Goal: Complete application form

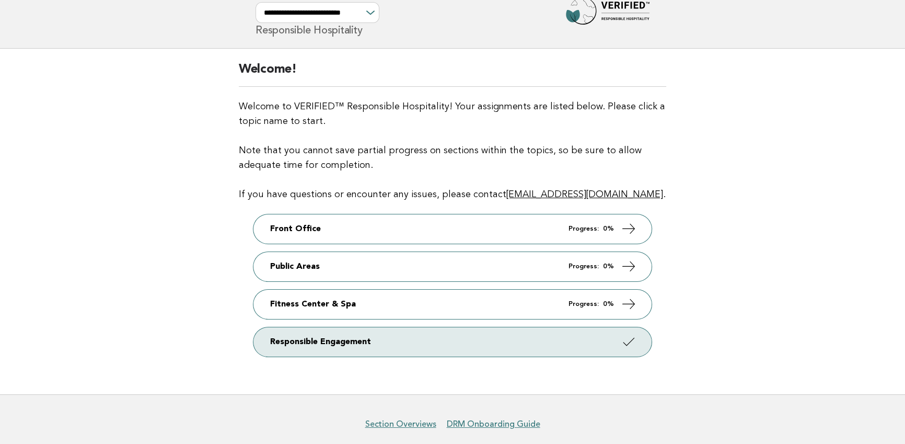
scroll to position [52, 0]
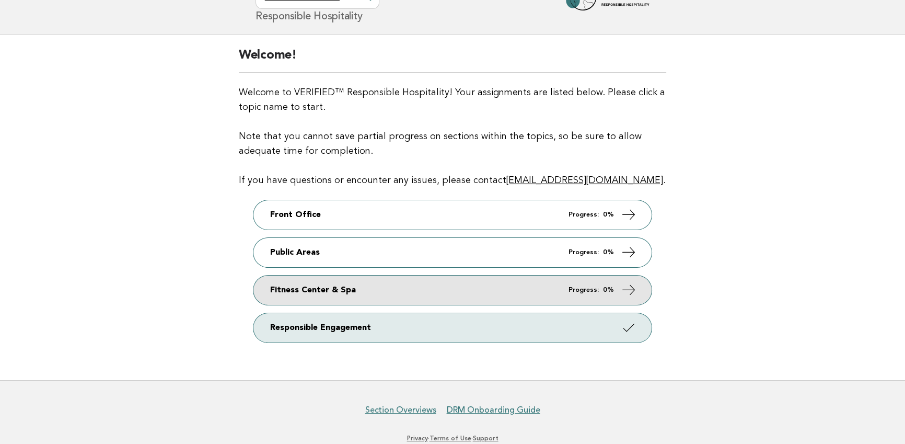
click at [361, 284] on link "Fitness Center & Spa Progress: 0%" at bounding box center [452, 289] width 398 height 29
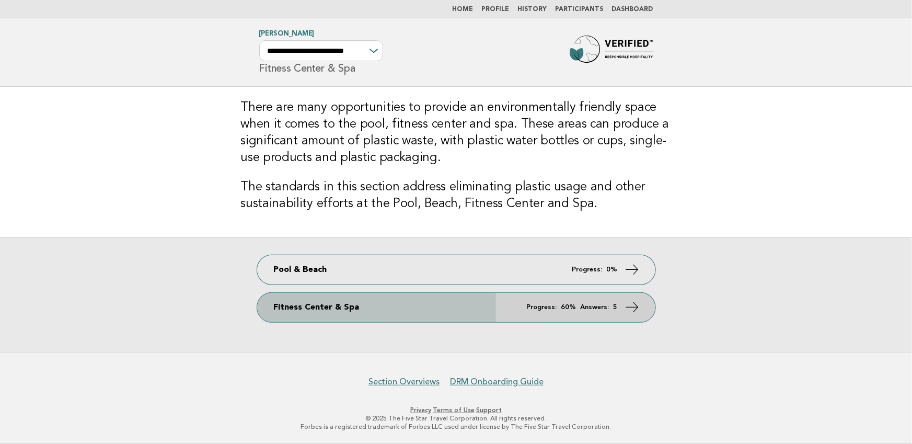
click at [454, 303] on link "Fitness Center & Spa Progress: 60% Answers: 5" at bounding box center [456, 307] width 398 height 29
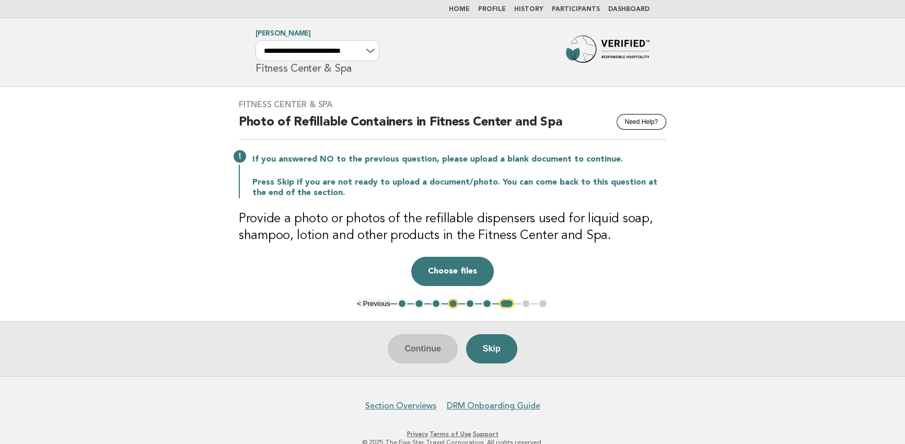
click at [453, 303] on button "4" at bounding box center [453, 303] width 10 height 10
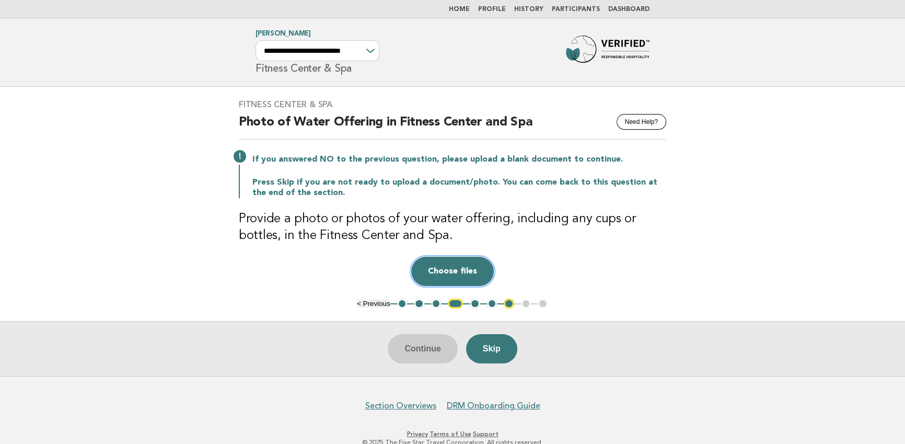
click at [440, 268] on button "Choose files" at bounding box center [452, 271] width 83 height 29
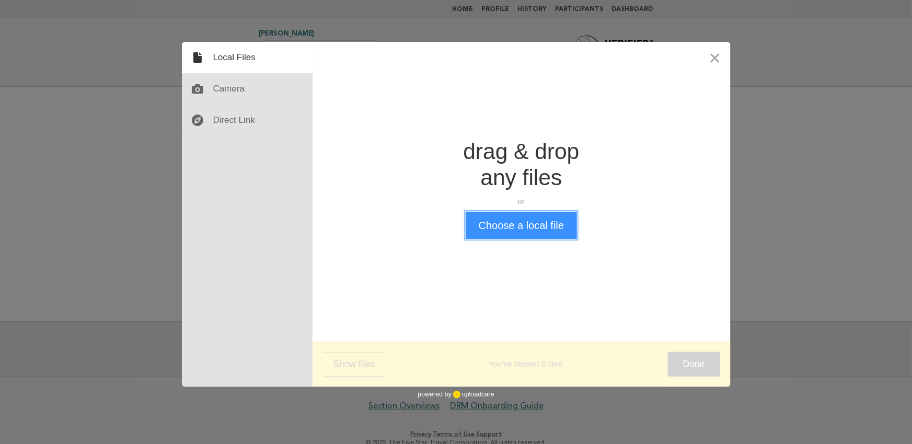
click at [504, 221] on button "Choose a local file" at bounding box center [521, 225] width 111 height 27
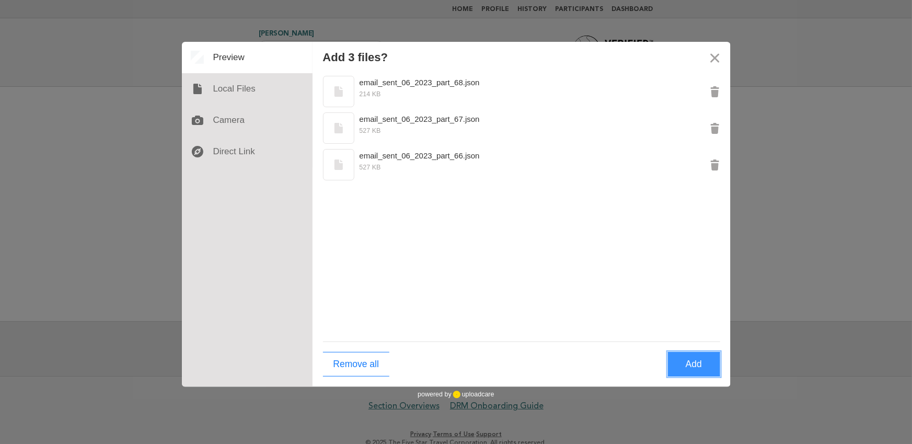
click at [690, 359] on button "Add" at bounding box center [694, 364] width 52 height 25
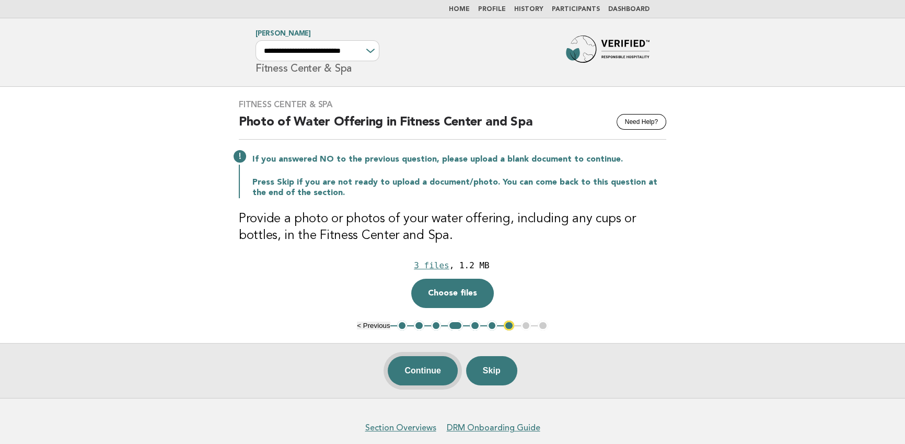
click at [428, 374] on button "Continue" at bounding box center [422, 370] width 69 height 29
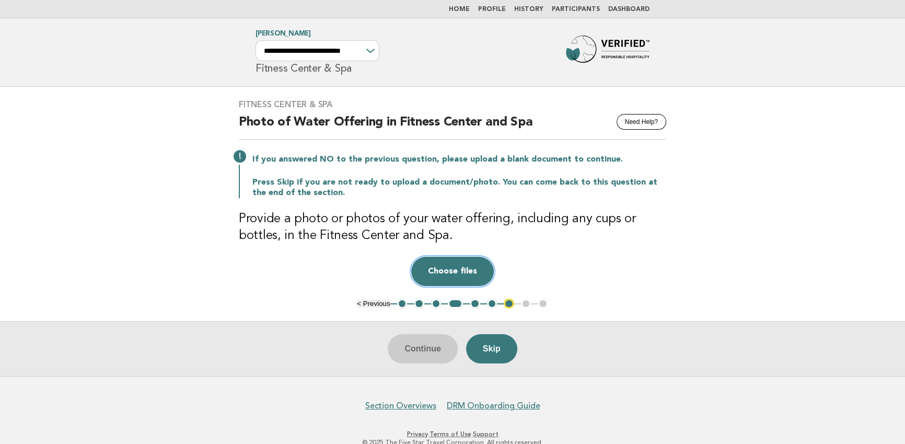
click at [455, 275] on button "Choose files" at bounding box center [452, 271] width 83 height 29
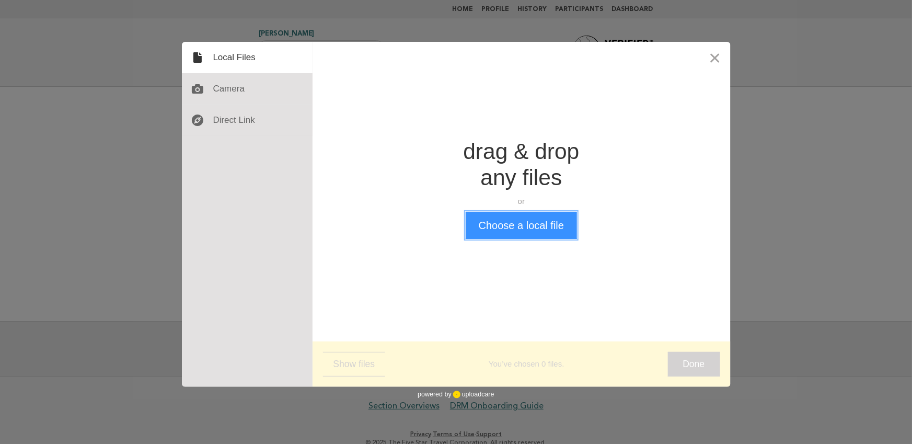
click at [520, 226] on button "Choose a local file" at bounding box center [521, 225] width 111 height 27
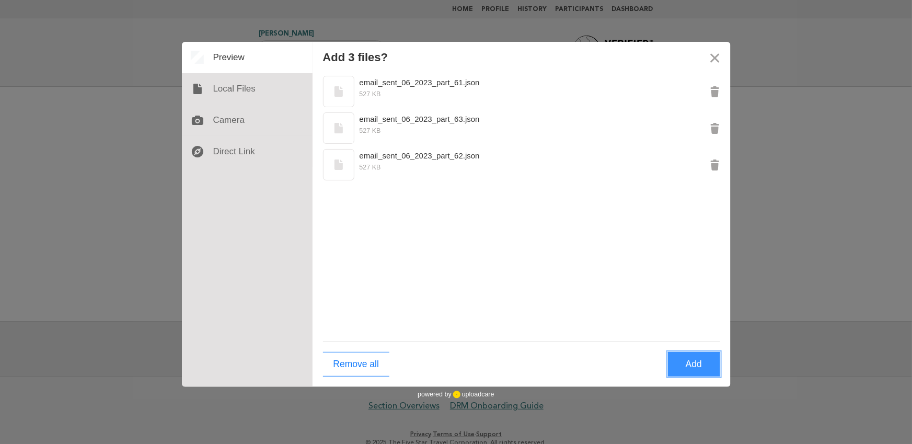
click at [690, 362] on button "Add" at bounding box center [694, 364] width 52 height 25
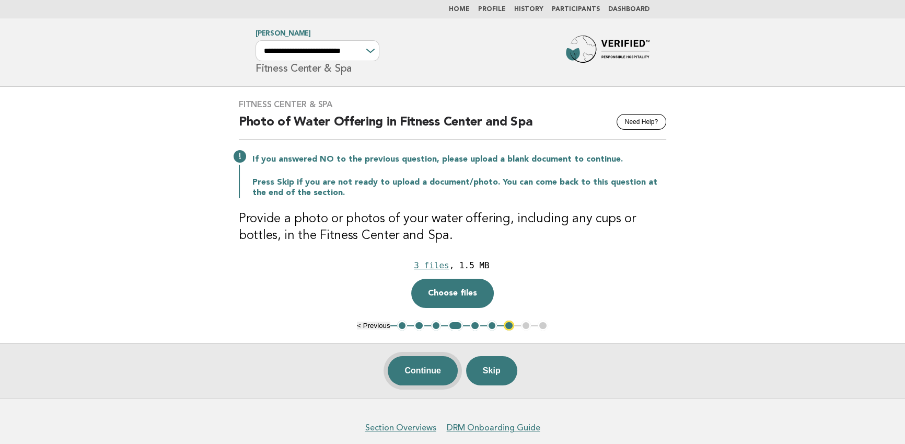
click at [445, 367] on button "Continue" at bounding box center [422, 370] width 69 height 29
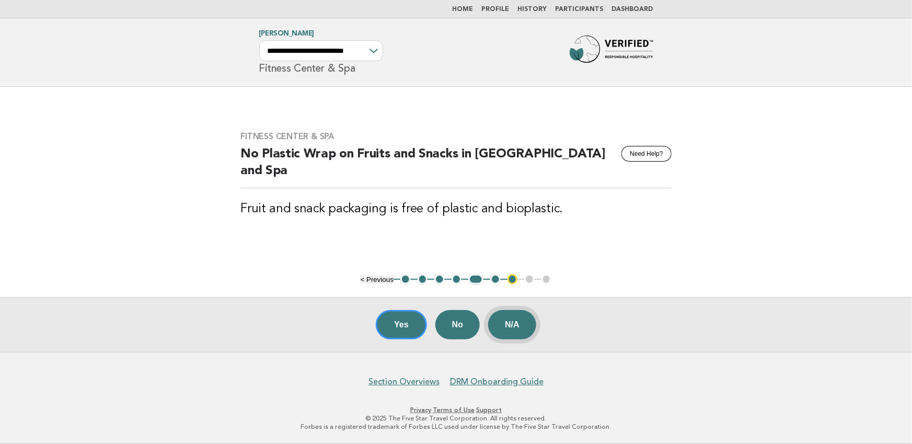
click at [499, 331] on button "N/A" at bounding box center [512, 324] width 48 height 29
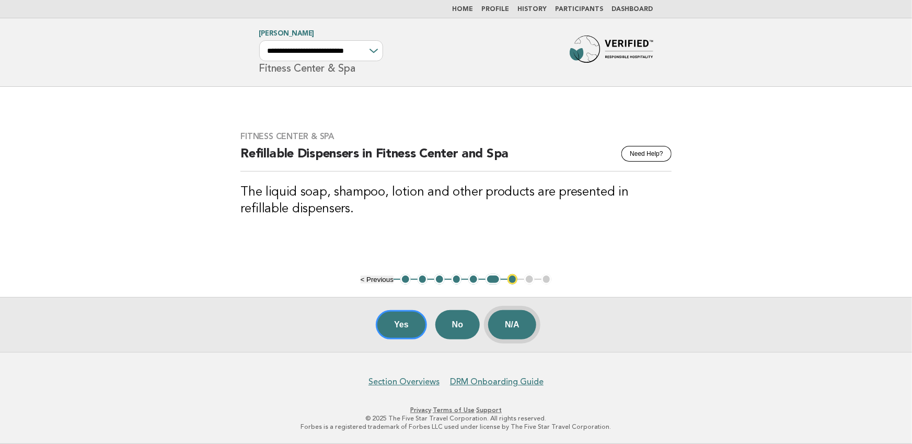
click at [525, 321] on button "N/A" at bounding box center [512, 324] width 48 height 29
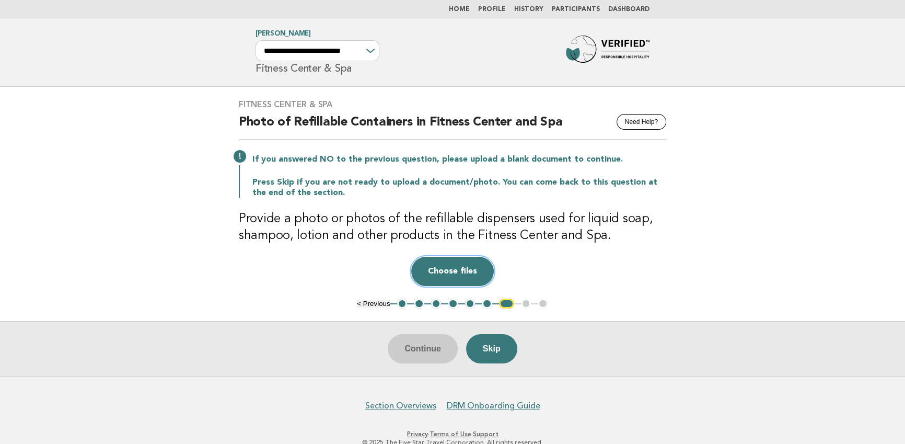
click at [459, 271] on button "Choose files" at bounding box center [452, 271] width 83 height 29
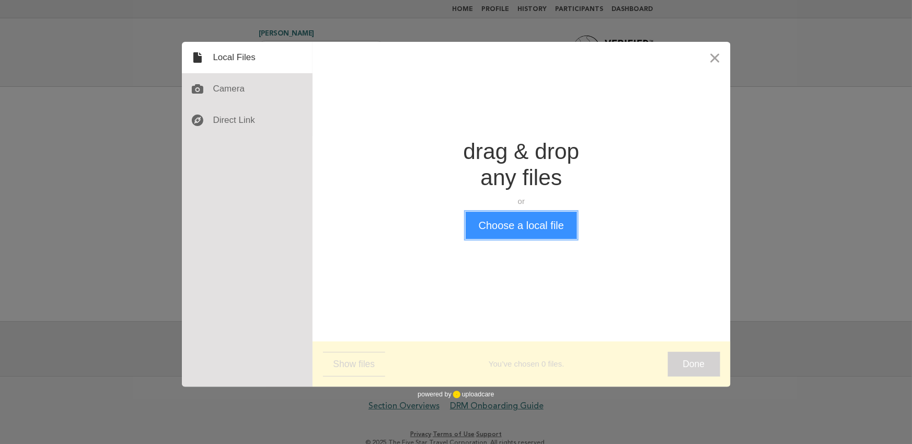
click at [499, 223] on button "Choose a local file" at bounding box center [521, 225] width 111 height 27
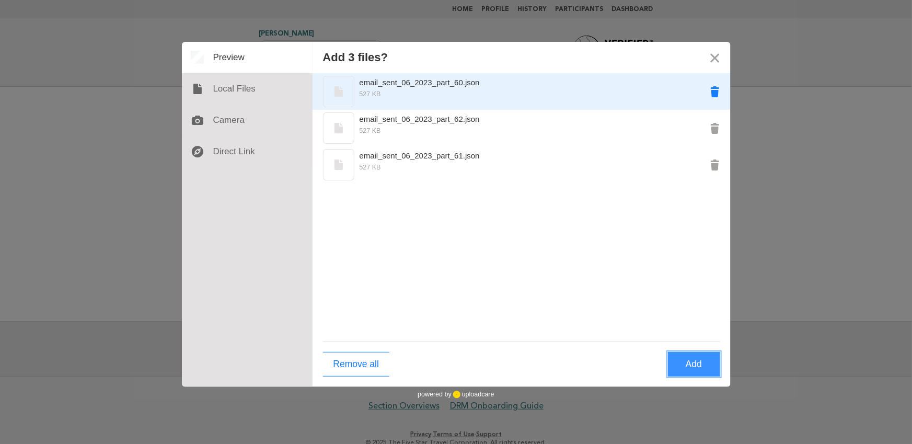
click at [712, 91] on button "Remove email_sent_06_2023_part_60.json" at bounding box center [714, 91] width 31 height 31
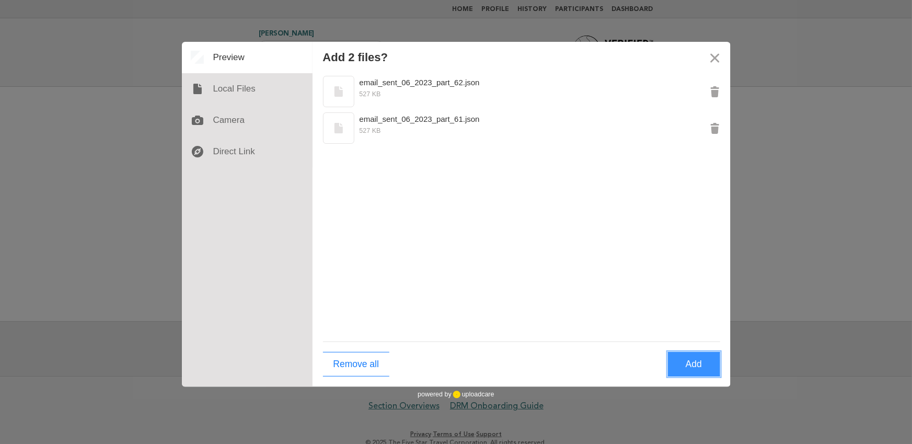
click at [697, 356] on button "Add" at bounding box center [694, 364] width 52 height 25
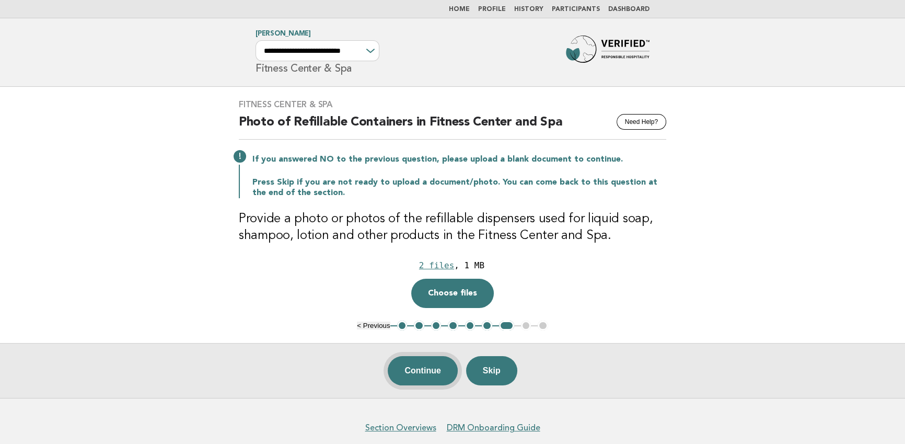
click at [442, 372] on button "Continue" at bounding box center [422, 370] width 69 height 29
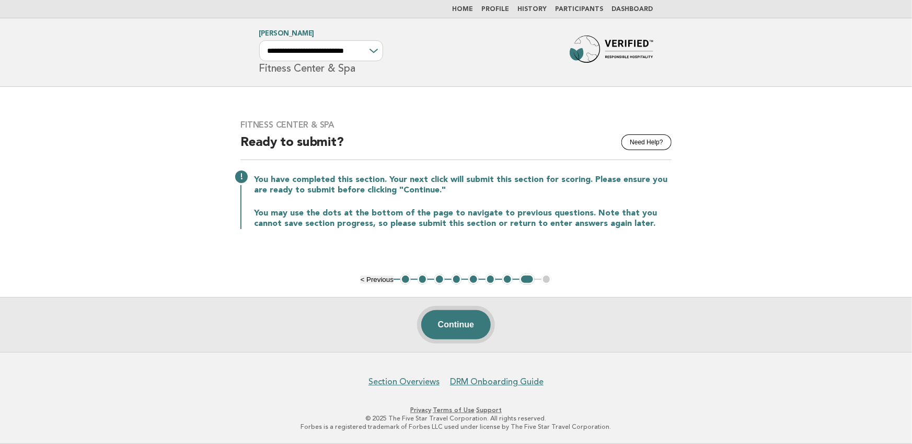
click at [467, 322] on button "Continue" at bounding box center [455, 324] width 69 height 29
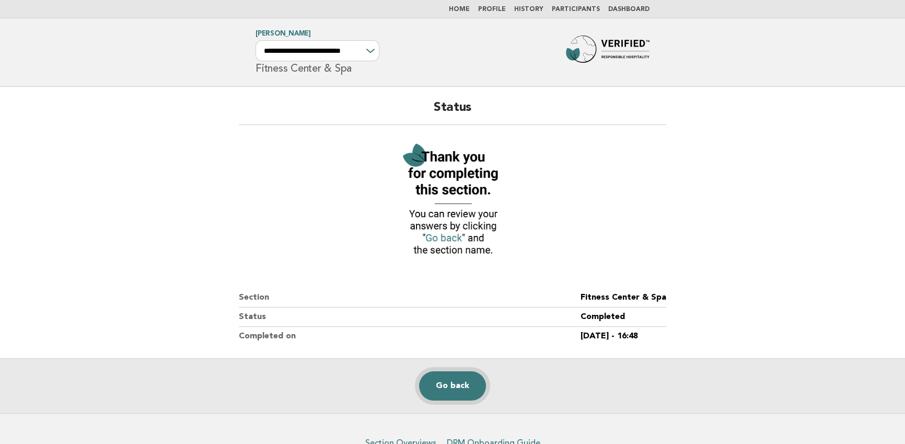
click at [463, 380] on link "Go back" at bounding box center [452, 385] width 67 height 29
